Goal: Navigation & Orientation: Find specific page/section

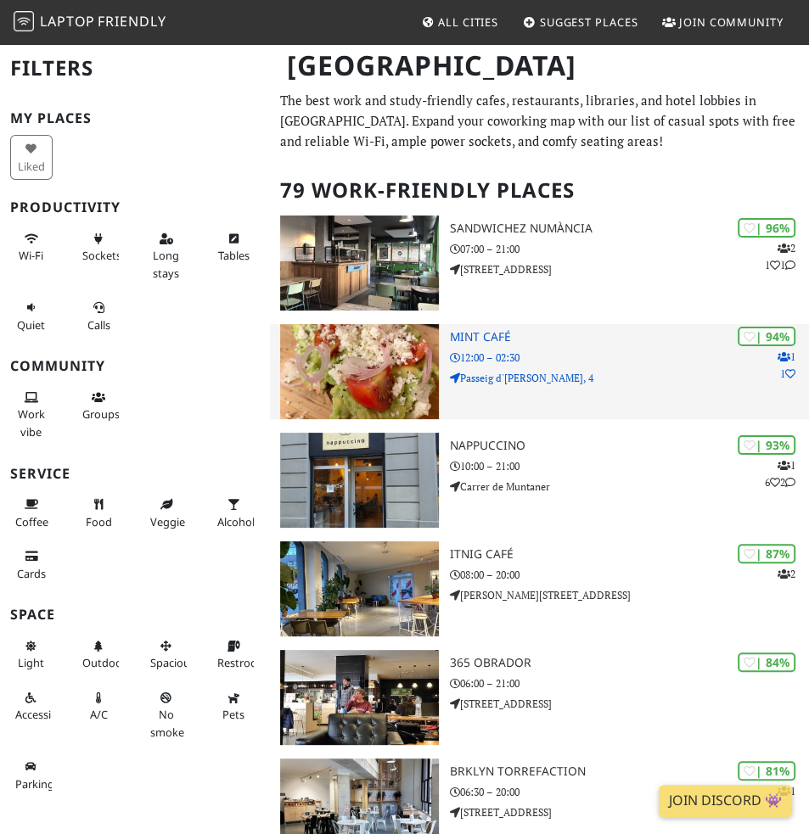
click at [399, 364] on img at bounding box center [360, 371] width 160 height 95
